Goal: Use online tool/utility: Utilize a website feature to perform a specific function

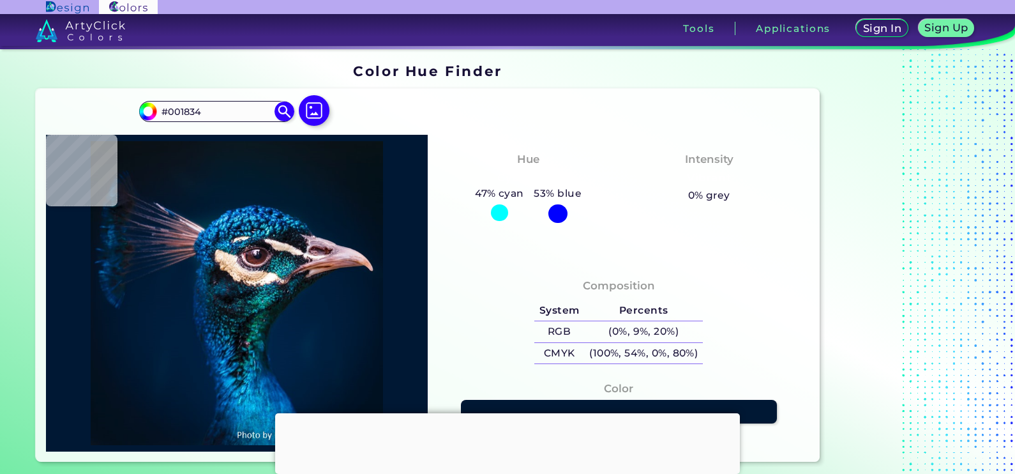
scroll to position [479, 0]
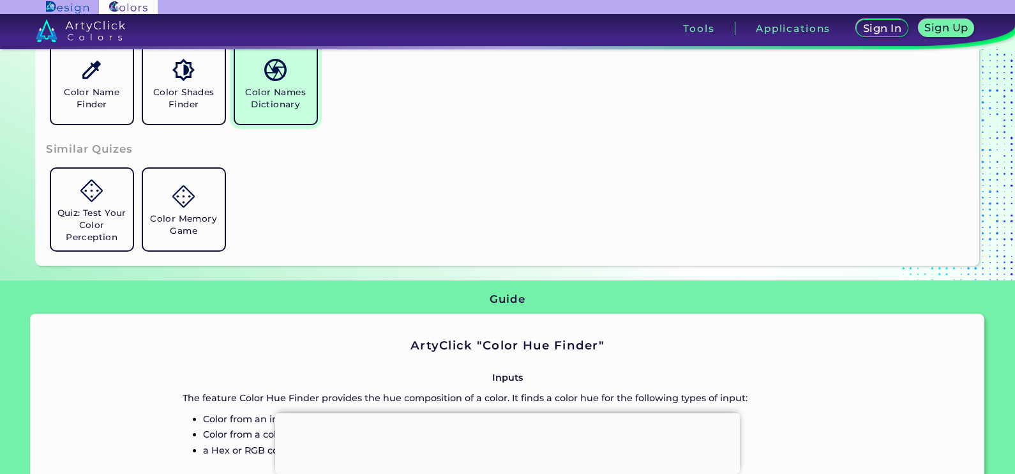
click at [295, 116] on link "Color Names Dictionary" at bounding box center [276, 83] width 92 height 92
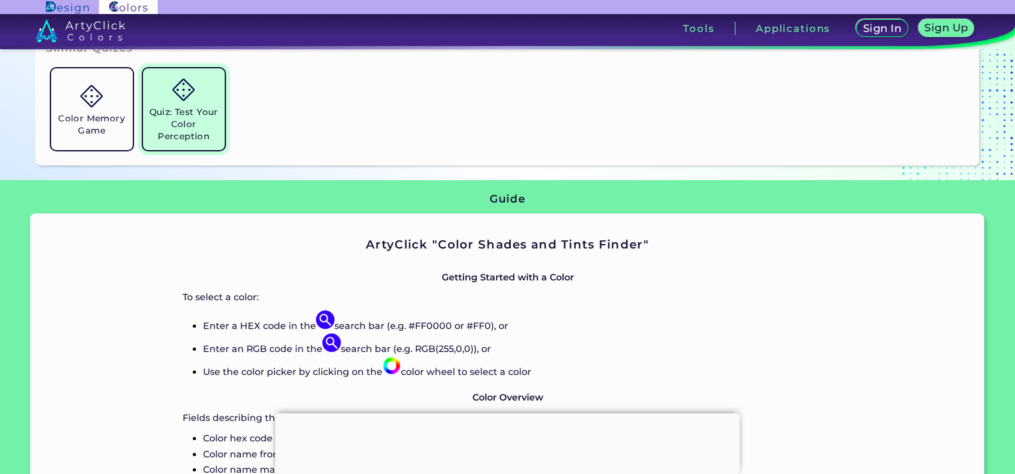
scroll to position [957, 0]
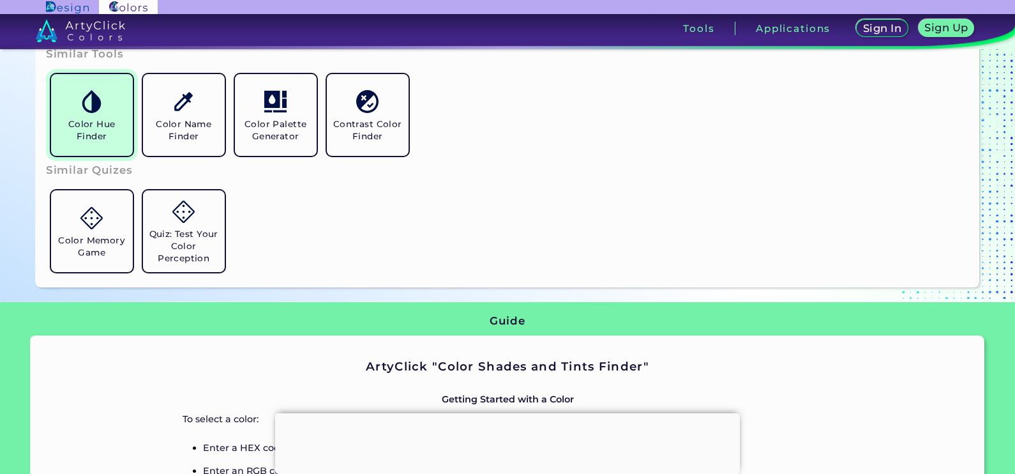
click at [117, 124] on h5 "Color Hue Finder" at bounding box center [91, 130] width 71 height 24
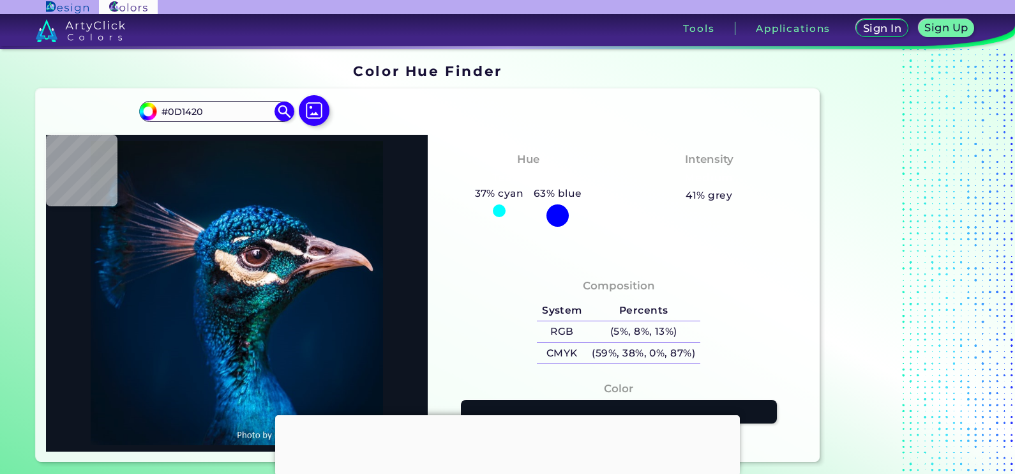
type input "#093f5b"
type input "#093F5B"
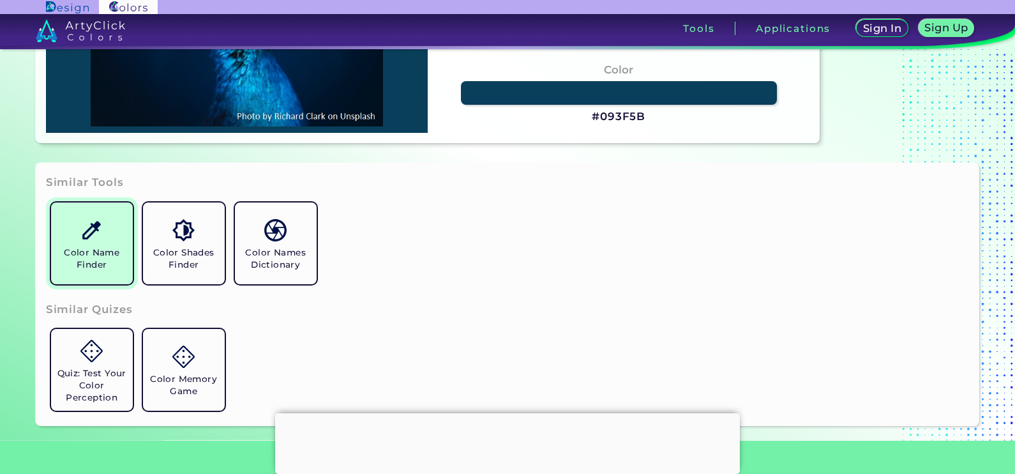
click at [98, 249] on h5 "Color Name Finder" at bounding box center [91, 258] width 71 height 24
